Goal: Task Accomplishment & Management: Use online tool/utility

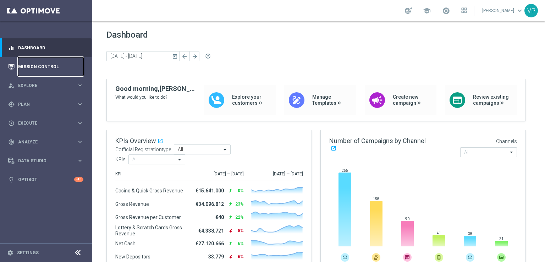
click at [68, 65] on link "Mission Control" at bounding box center [50, 66] width 65 height 19
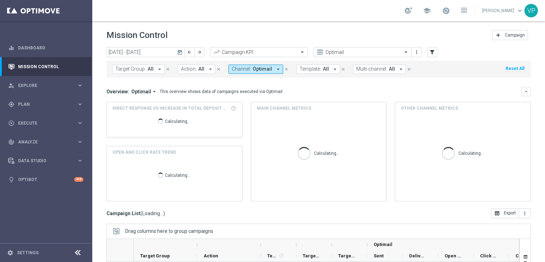
click at [179, 53] on icon "today" at bounding box center [180, 52] width 6 height 6
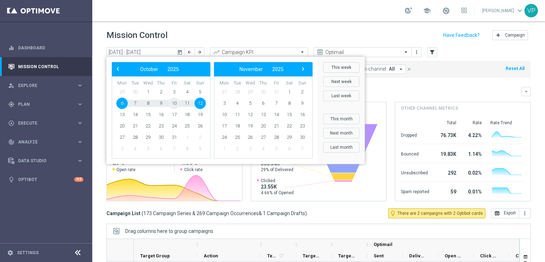
click at [170, 102] on span "10" at bounding box center [174, 103] width 11 height 11
type input "[DATE] - [DATE]"
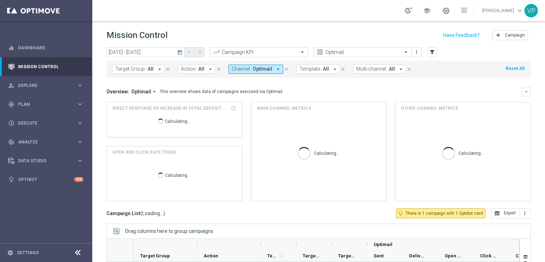
click at [398, 66] on icon "arrow_drop_down" at bounding box center [401, 69] width 6 height 6
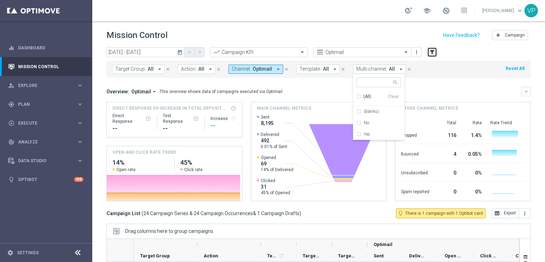
click at [434, 55] on button "filter_alt" at bounding box center [432, 52] width 10 height 10
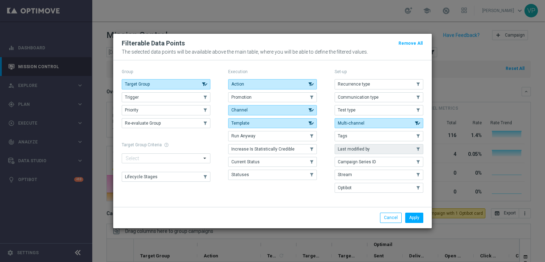
click at [392, 152] on button "Last modified by" at bounding box center [379, 149] width 89 height 10
click at [410, 213] on button "Apply" at bounding box center [414, 218] width 18 height 10
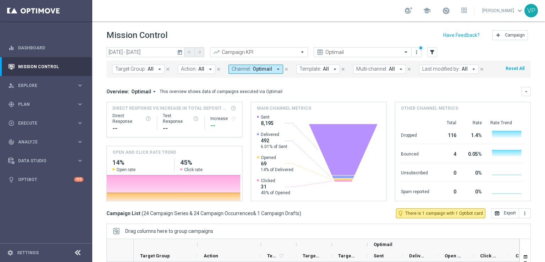
click at [471, 71] on icon "arrow_drop_down" at bounding box center [474, 69] width 6 height 6
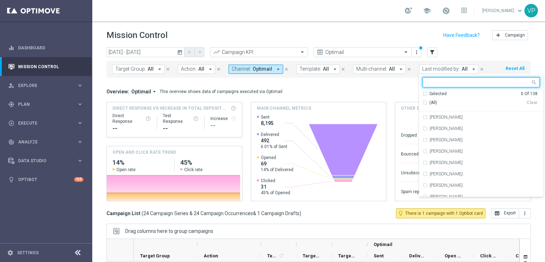
click at [438, 89] on ng-select "Selected 0 Of 138 (All) Clear [PERSON_NAME] [PERSON_NAME]'Acqua [PERSON_NAME] […" at bounding box center [481, 137] width 124 height 120
click at [439, 85] on input "text" at bounding box center [479, 83] width 104 height 6
click at [449, 85] on input "text" at bounding box center [479, 83] width 104 height 6
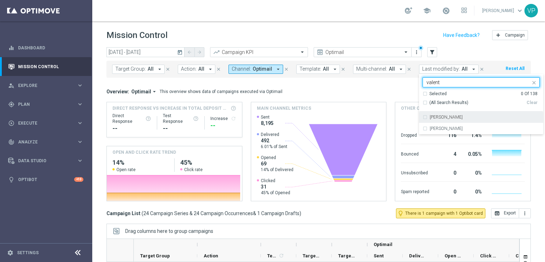
click at [437, 118] on label "[PERSON_NAME]" at bounding box center [446, 117] width 33 height 4
type input "valent"
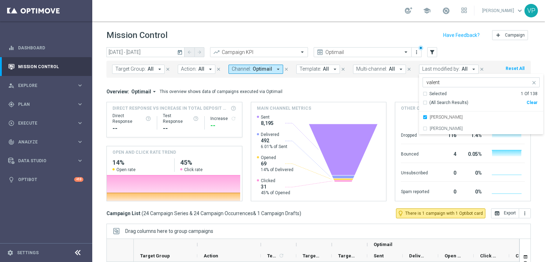
click at [370, 93] on div "Overview: Optimail arrow_drop_down This overview shows data of campaigns execut…" at bounding box center [313, 91] width 415 height 6
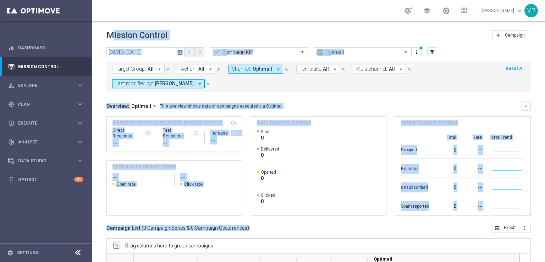
drag, startPoint x: 538, startPoint y: 197, endPoint x: 545, endPoint y: -31, distance: 227.6
click at [545, 0] on html "equalizer Dashboard Mission Control" at bounding box center [272, 131] width 545 height 262
click at [249, 88] on div "Target Group: All arrow_drop_down close Action: All arrow_drop_down close Chann…" at bounding box center [318, 77] width 425 height 32
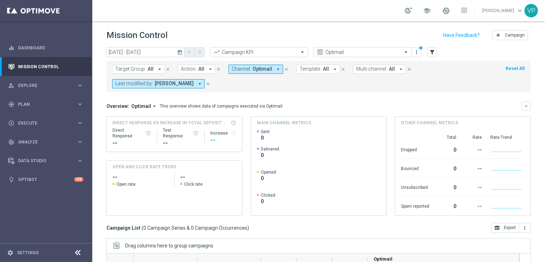
click at [180, 51] on icon "today" at bounding box center [180, 52] width 6 height 6
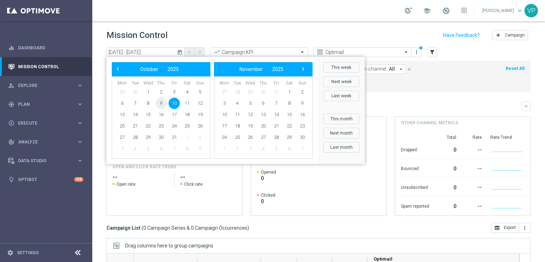
click at [160, 104] on span "9" at bounding box center [160, 103] width 11 height 11
type input "[DATE] - [DATE]"
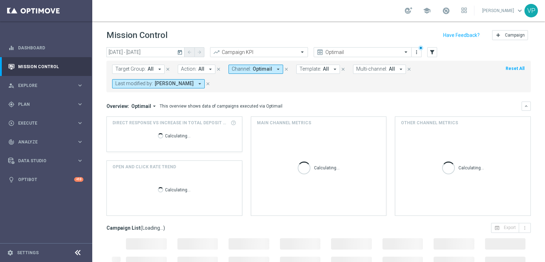
scroll to position [107, 0]
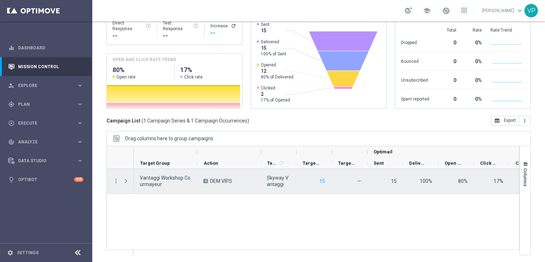
click at [127, 180] on span "Press SPACE to select this row." at bounding box center [126, 181] width 6 height 6
